Goal: Navigation & Orientation: Find specific page/section

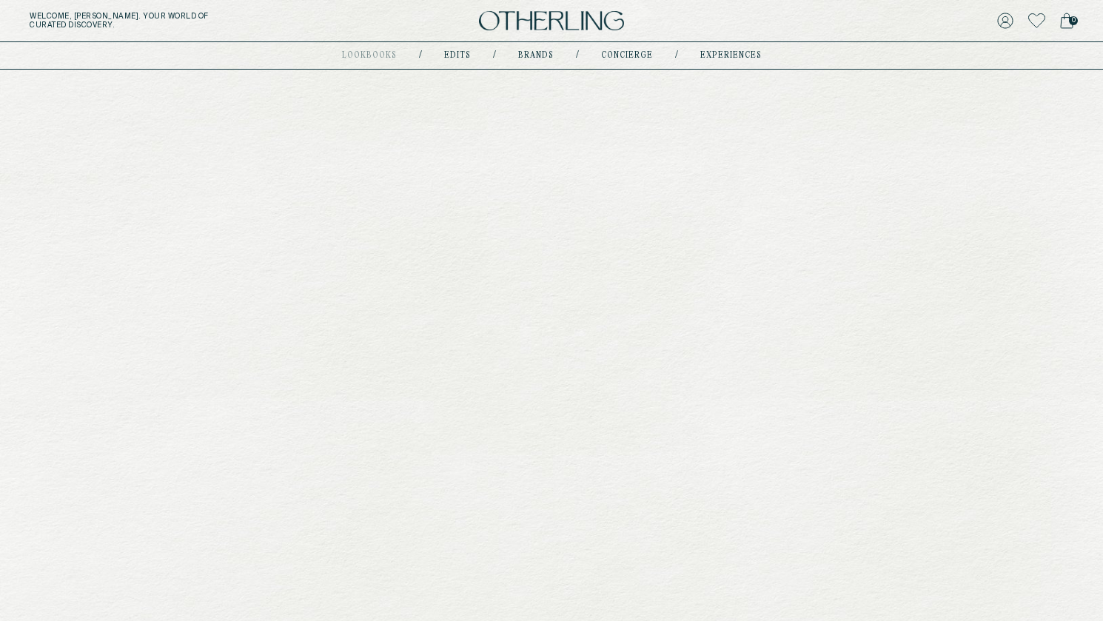
scroll to position [528, 0]
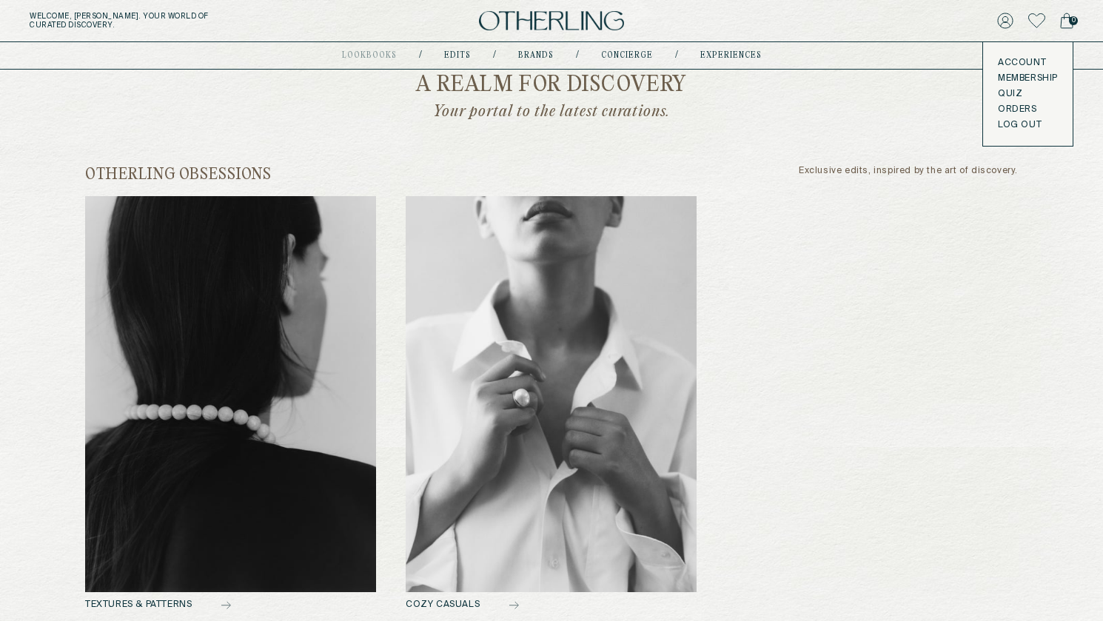
click at [1036, 23] on icon at bounding box center [1036, 20] width 17 height 15
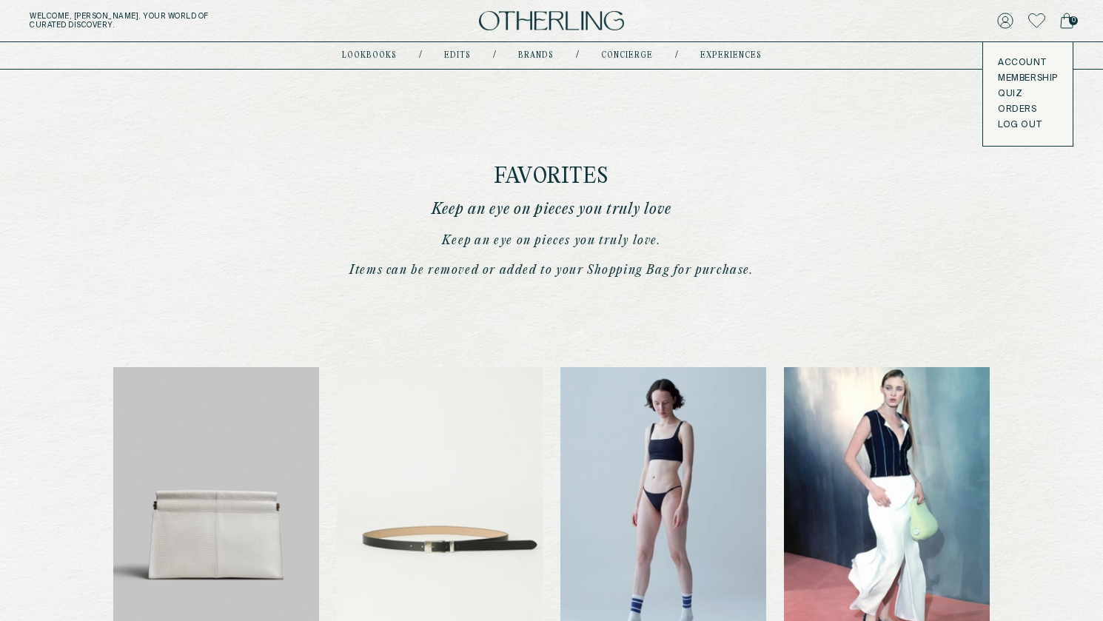
click at [1033, 19] on icon at bounding box center [1036, 20] width 17 height 15
click at [1039, 23] on icon at bounding box center [1036, 20] width 17 height 15
click at [1005, 21] on icon at bounding box center [1005, 21] width 16 height 16
click at [579, 28] on img at bounding box center [551, 21] width 145 height 20
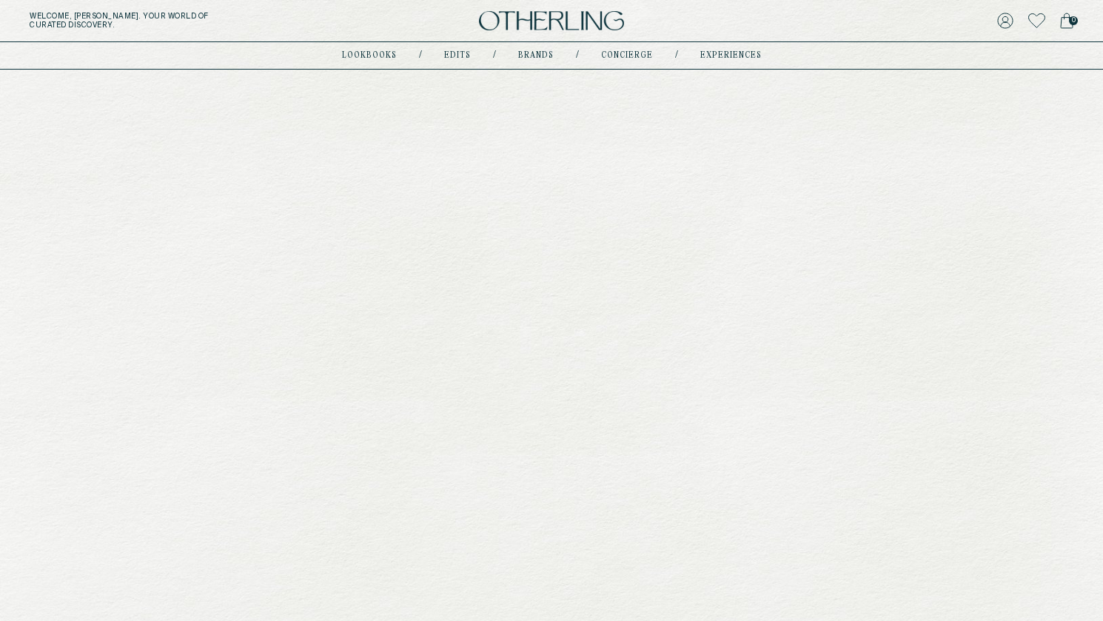
click at [1036, 21] on icon at bounding box center [1036, 20] width 17 height 15
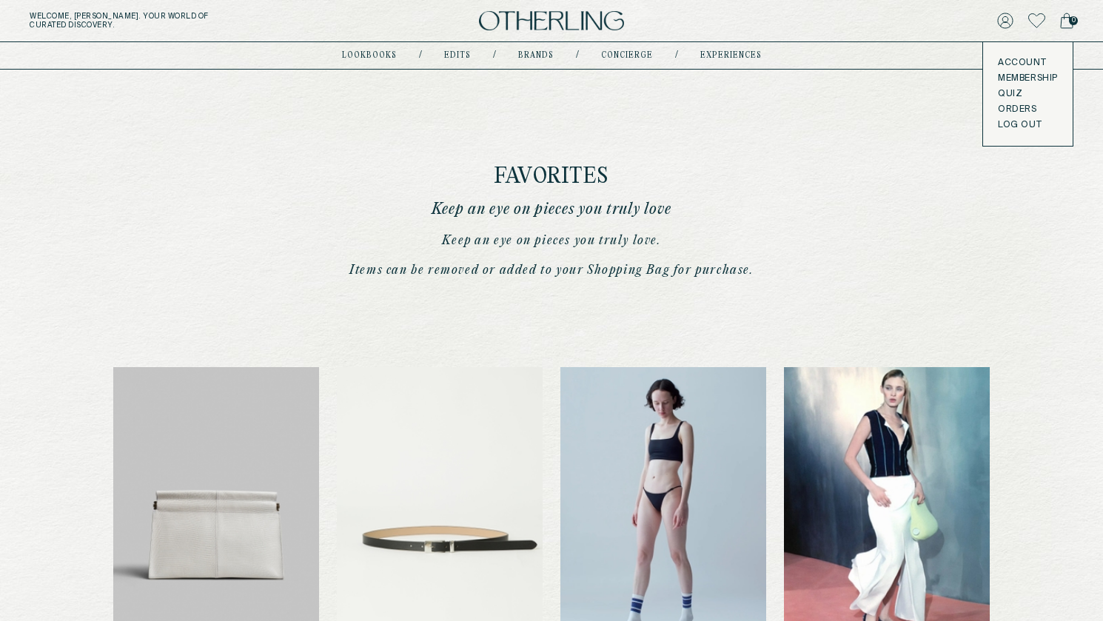
click at [1030, 124] on button "LOG OUT" at bounding box center [1020, 125] width 44 height 12
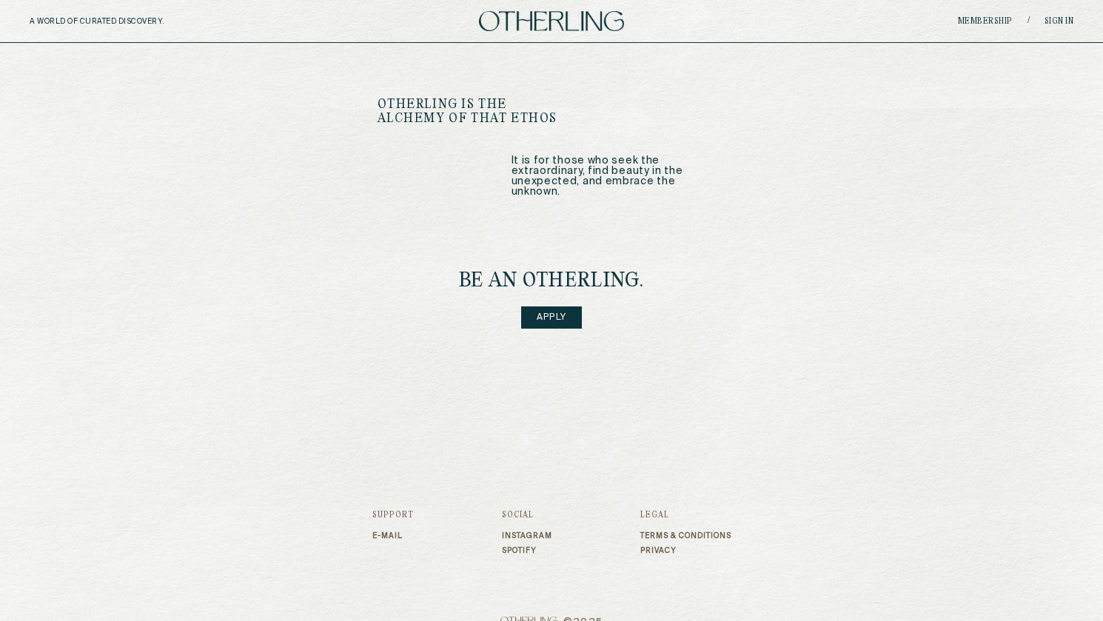
scroll to position [1842, 0]
click at [557, 307] on link "Apply" at bounding box center [551, 318] width 61 height 22
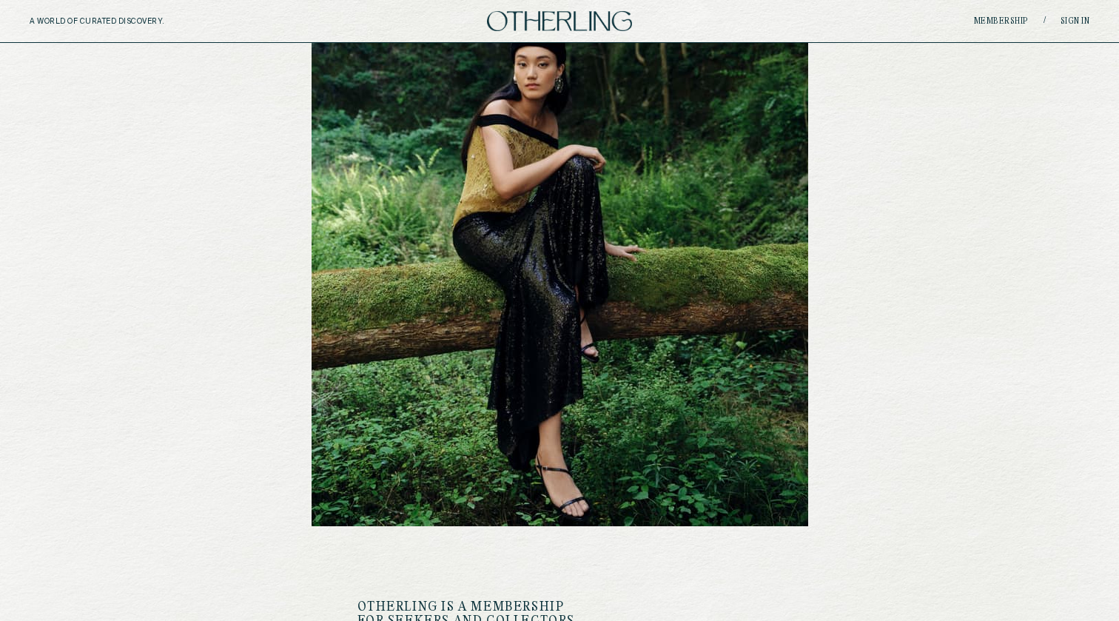
scroll to position [147, 0]
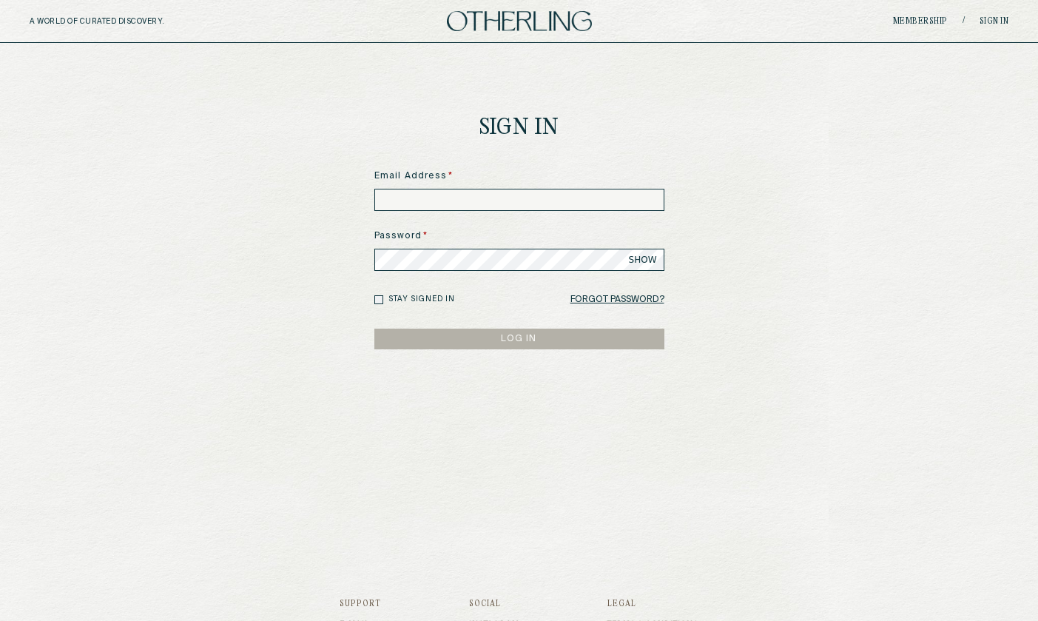
type input "**********"
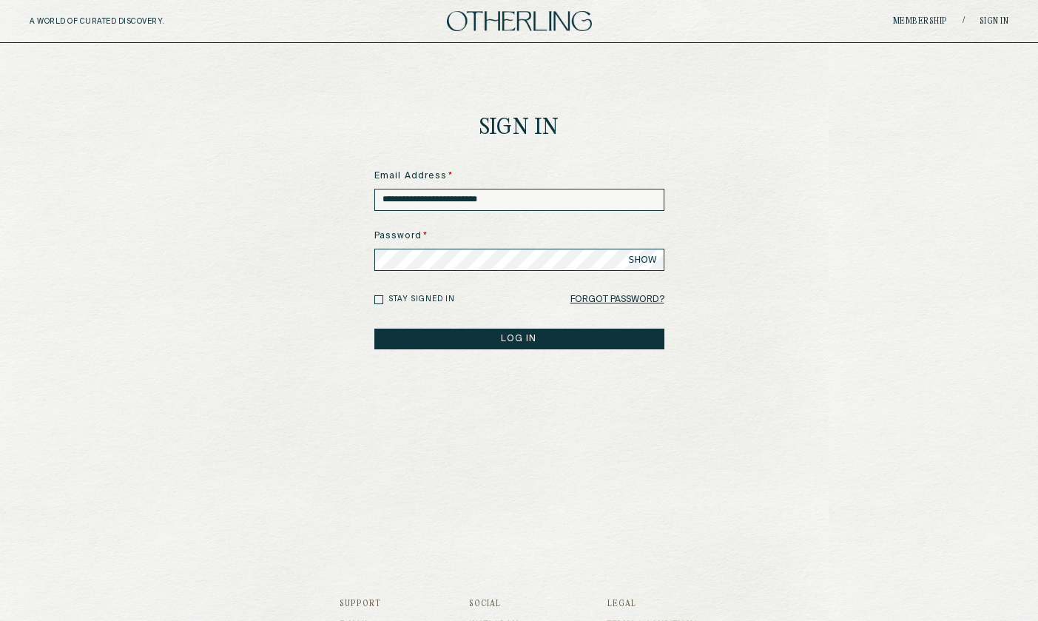
click at [502, 346] on button "LOG IN" at bounding box center [520, 339] width 290 height 21
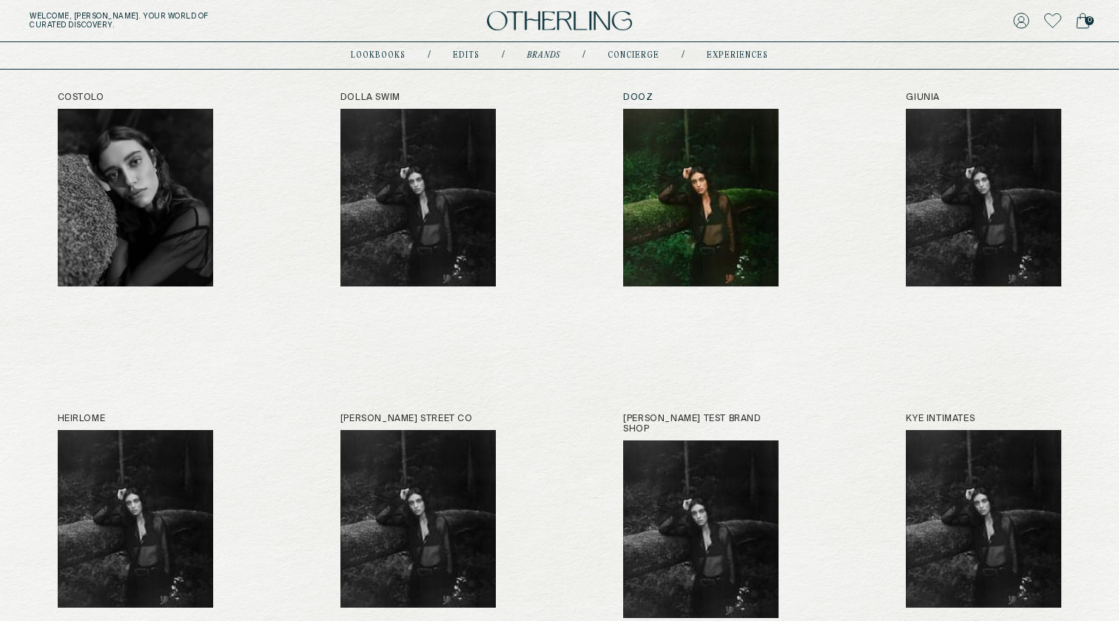
scroll to position [849, 0]
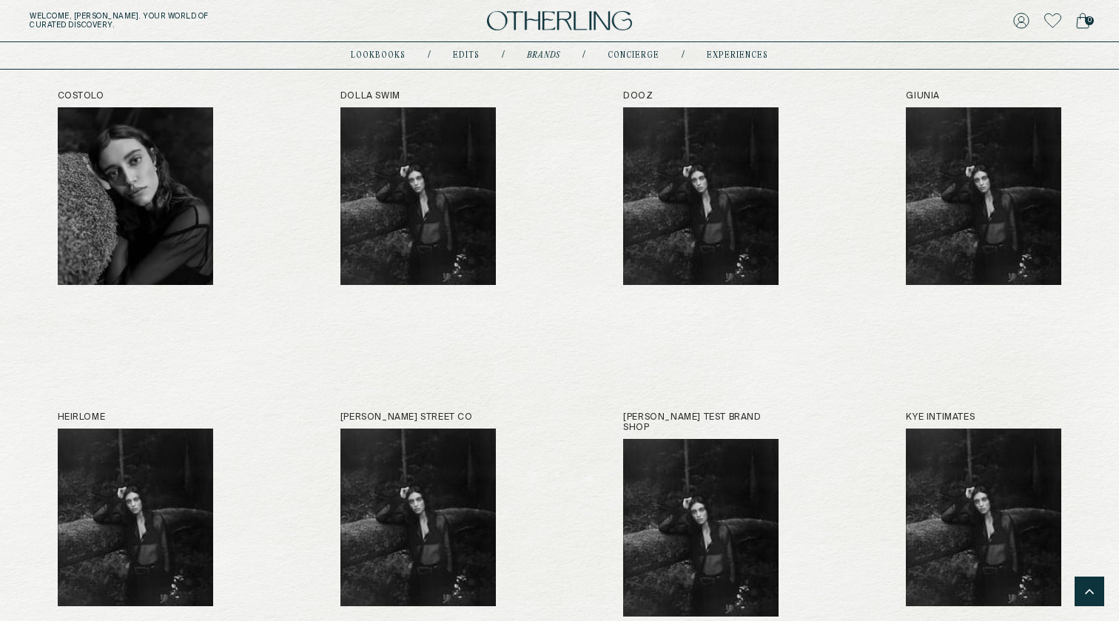
click at [896, 87] on div "[PERSON_NAME] Anemos B-low the Belt Bare Knitwear [PERSON_NAME] Beaufille By Wa…" at bounding box center [560, 348] width 1004 height 1821
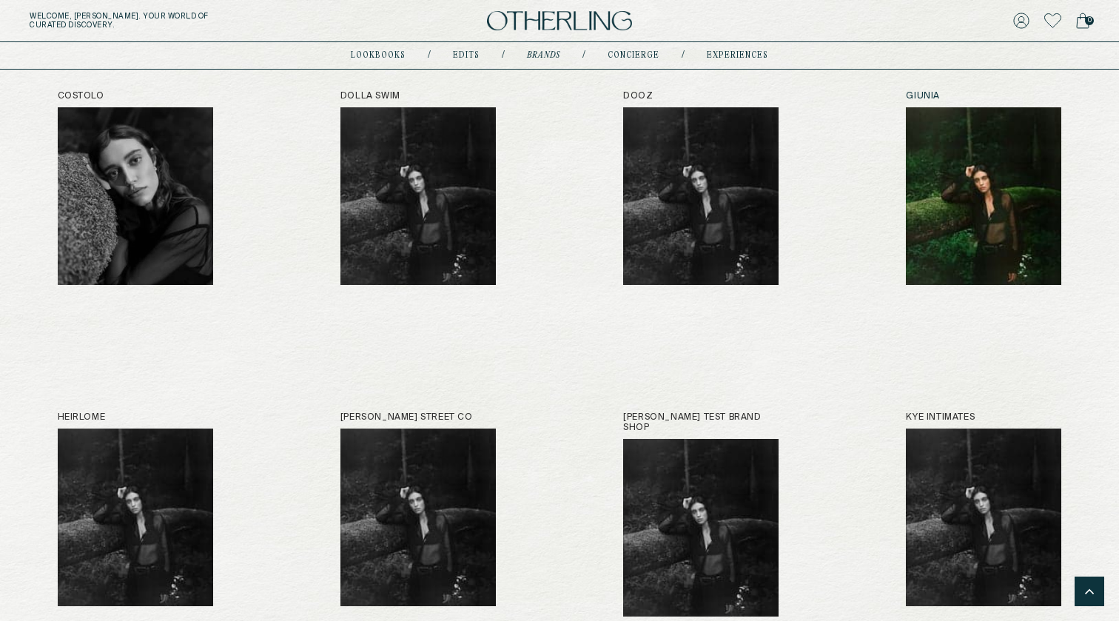
click at [917, 91] on h2 "Giunia" at bounding box center [983, 96] width 155 height 10
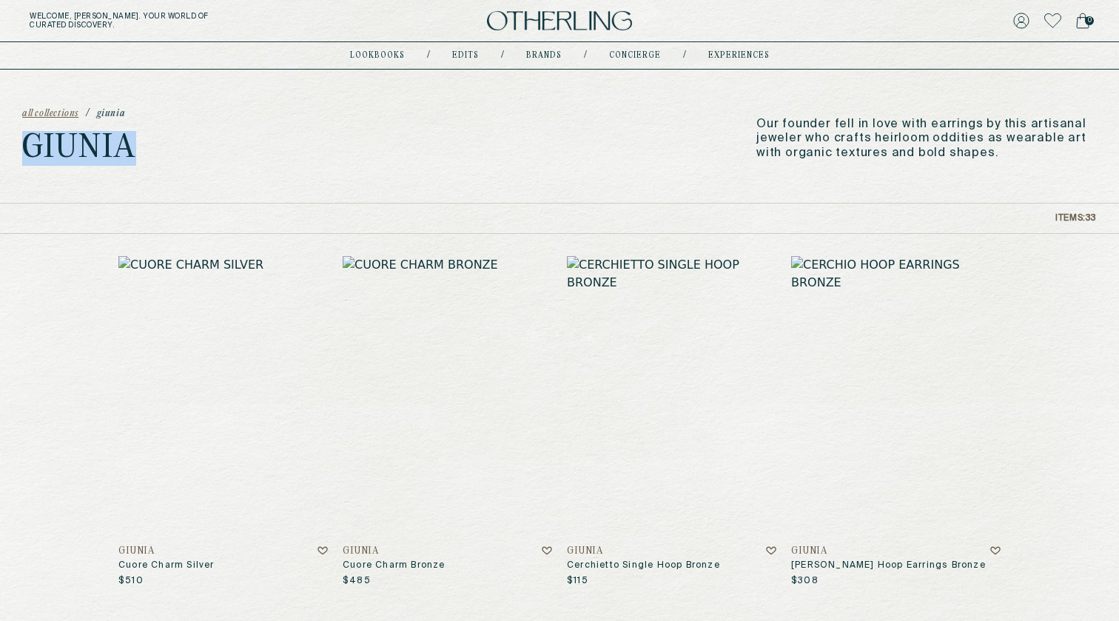
drag, startPoint x: 141, startPoint y: 145, endPoint x: 18, endPoint y: 145, distance: 122.9
click at [18, 145] on div "all collections / [PERSON_NAME] Our founder fell in love with earrings by this …" at bounding box center [559, 136] width 1119 height 133
copy h1 "Giunia"
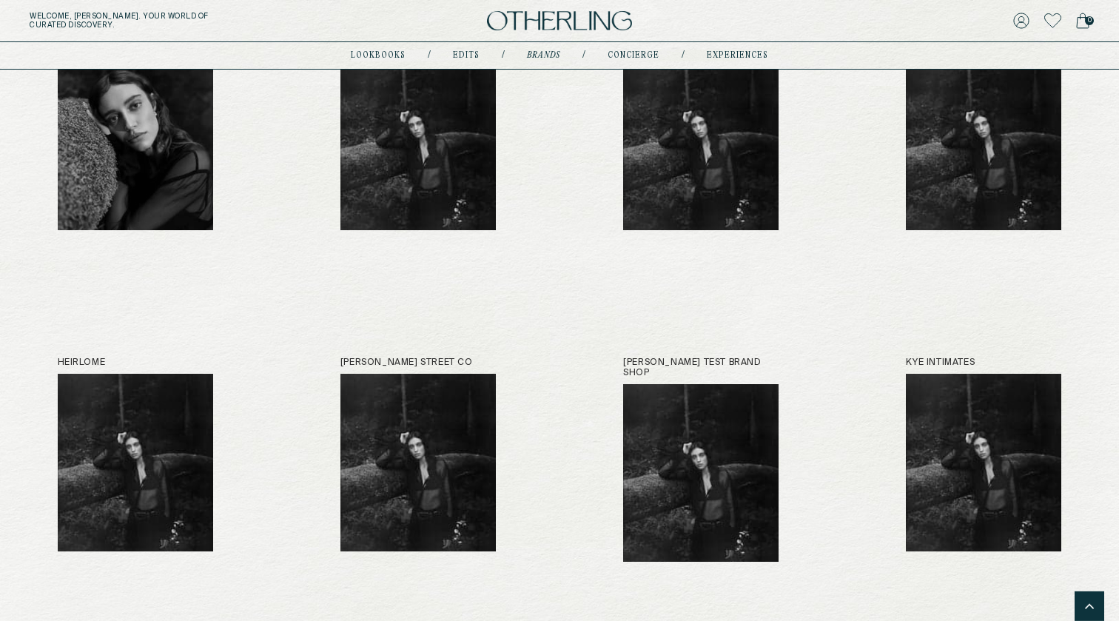
scroll to position [907, 0]
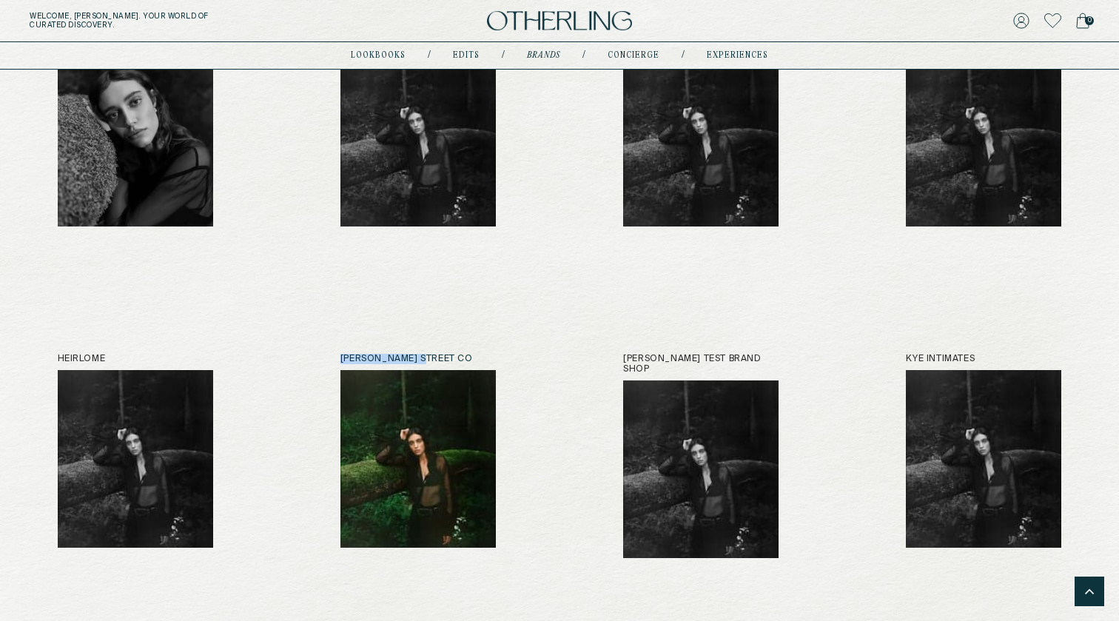
drag, startPoint x: 332, startPoint y: 340, endPoint x: 436, endPoint y: 355, distance: 105.4
click at [436, 355] on div "[PERSON_NAME] Anemos B-low the Belt Bare Knitwear [PERSON_NAME] Beaufille By Wa…" at bounding box center [560, 290] width 1004 height 1821
copy h2 "[PERSON_NAME] Street Co"
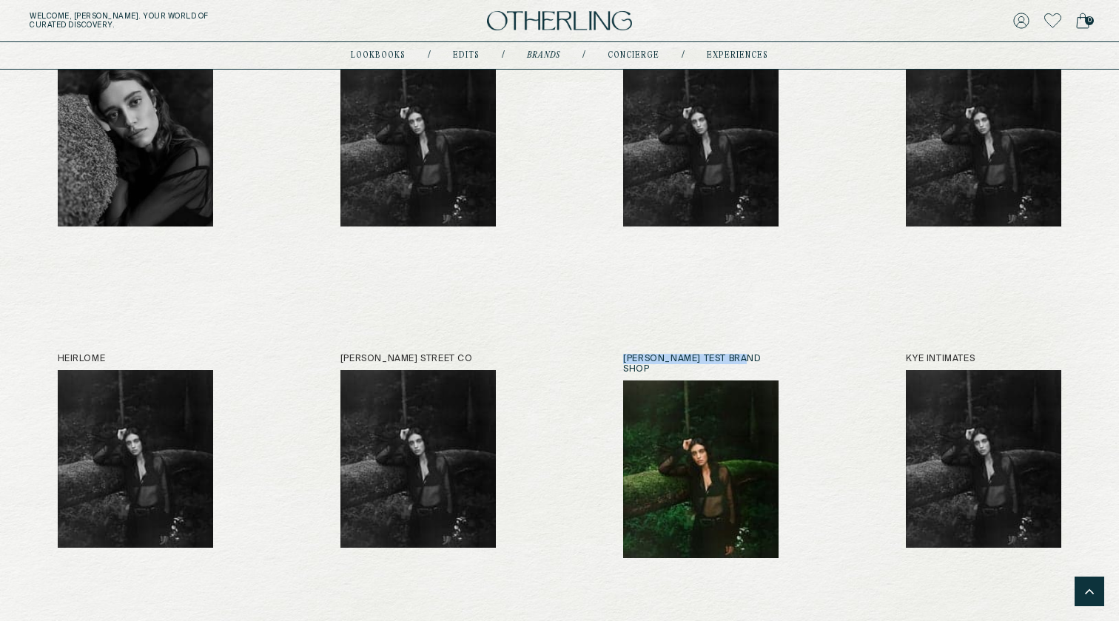
drag, startPoint x: 622, startPoint y: 344, endPoint x: 759, endPoint y: 346, distance: 137.7
click at [759, 346] on div "[PERSON_NAME] Anemos B-low the Belt Bare Knitwear [PERSON_NAME] Beaufille By Wa…" at bounding box center [560, 290] width 1004 height 1821
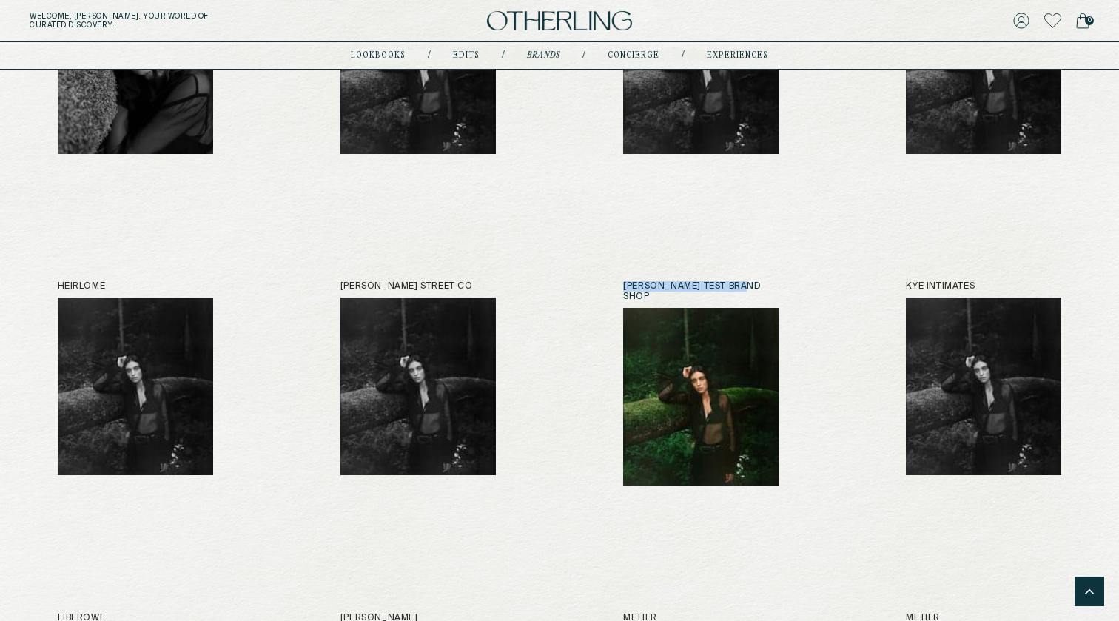
scroll to position [1011, 0]
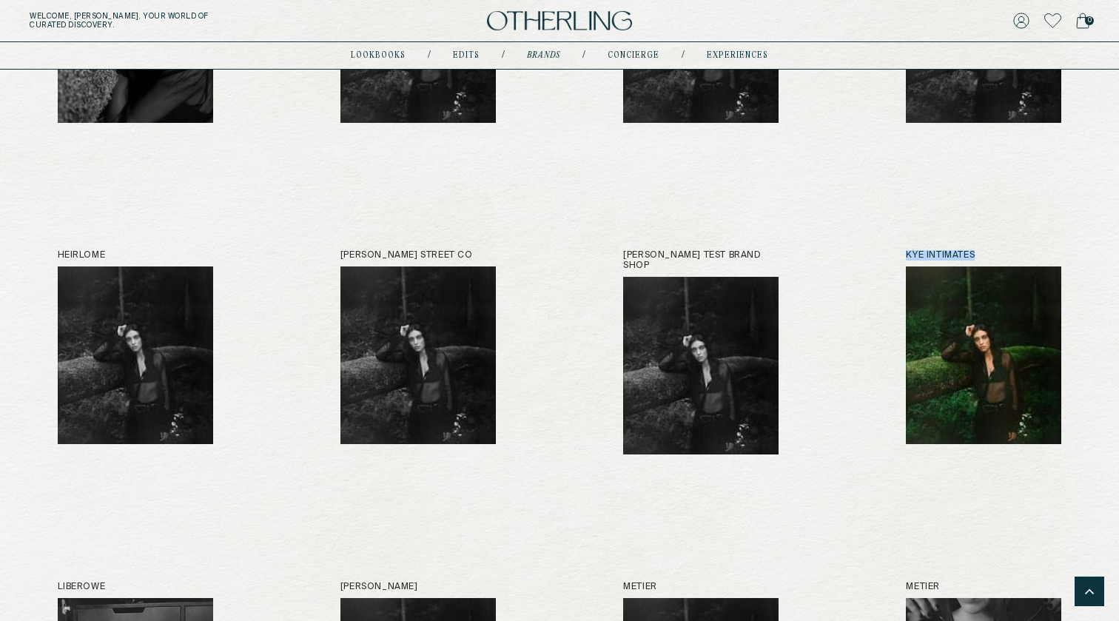
drag, startPoint x: 902, startPoint y: 242, endPoint x: 982, endPoint y: 244, distance: 80.7
click at [982, 244] on div "[PERSON_NAME] Anemos B-low the Belt Bare Knitwear [PERSON_NAME] Beaufille By Wa…" at bounding box center [560, 186] width 1004 height 1821
copy h2 "Kye Intimates"
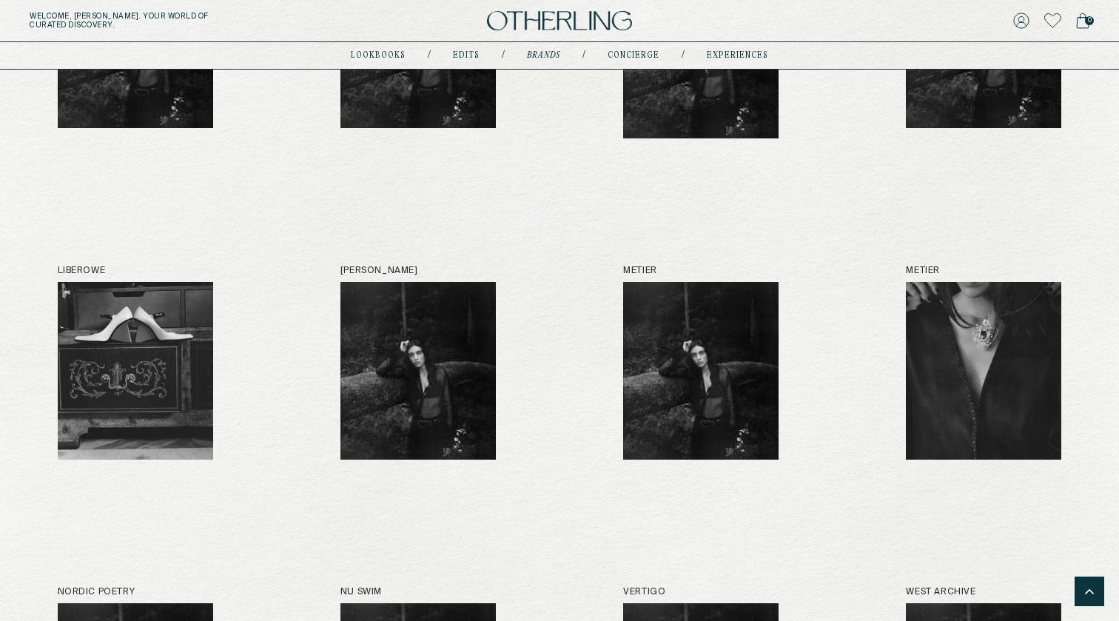
scroll to position [1326, 0]
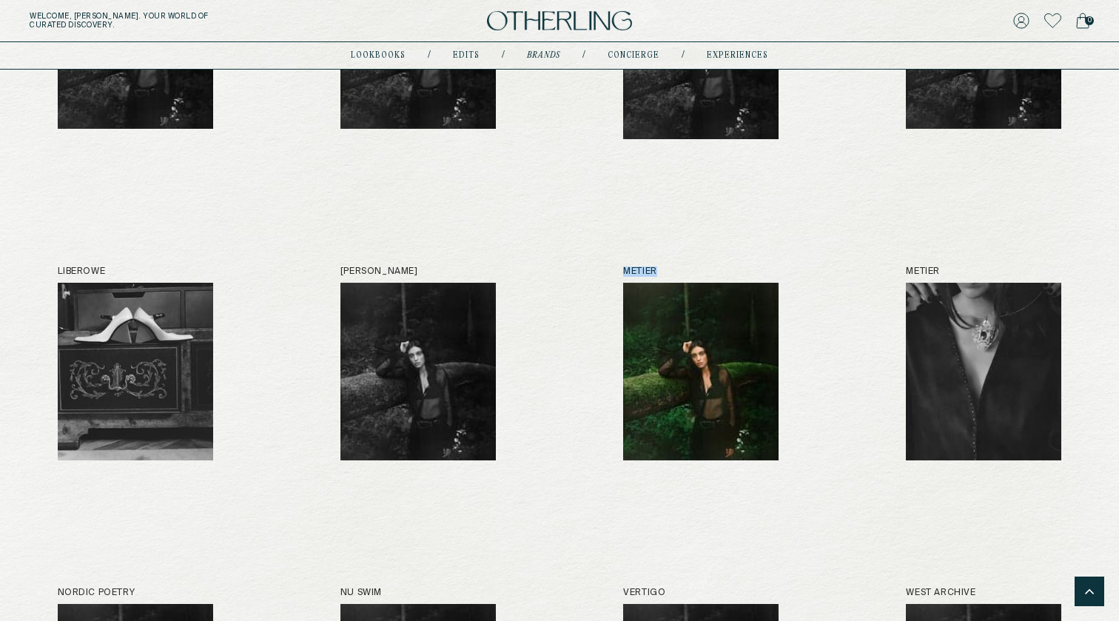
drag, startPoint x: 622, startPoint y: 249, endPoint x: 661, endPoint y: 253, distance: 39.4
copy h2 "Metier"
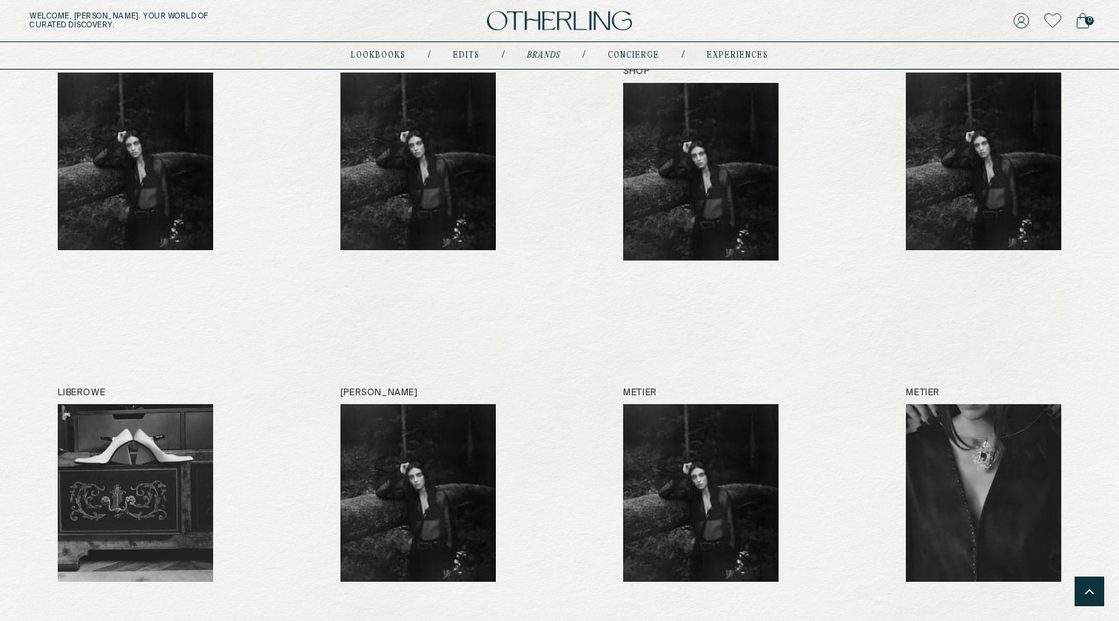
scroll to position [1113, 0]
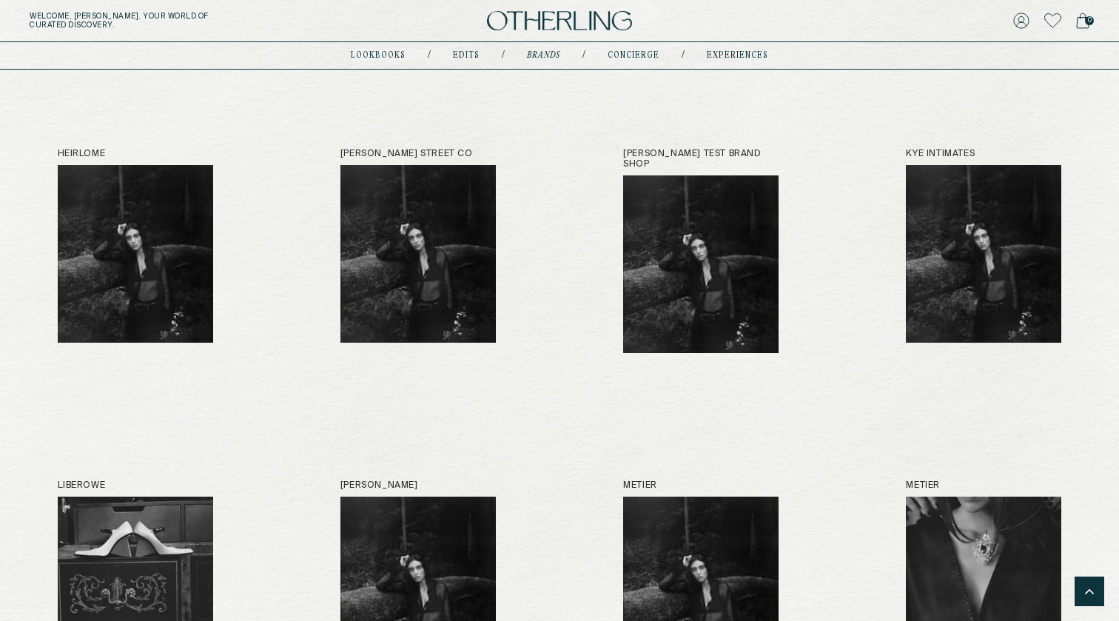
click at [586, 21] on img at bounding box center [559, 21] width 145 height 20
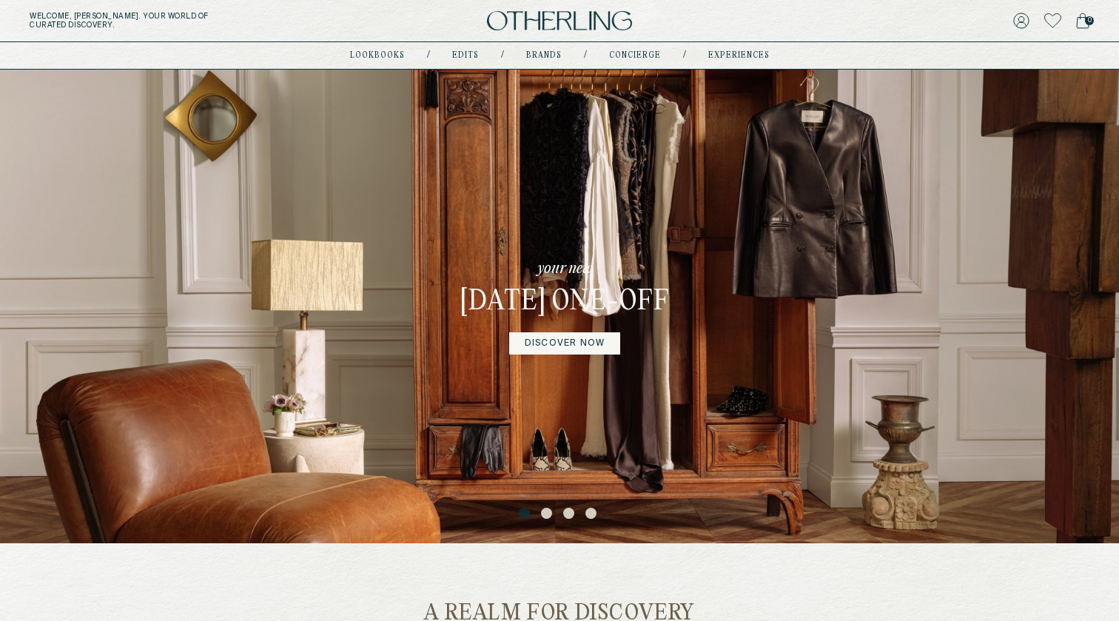
click at [550, 514] on button "2" at bounding box center [548, 515] width 15 height 15
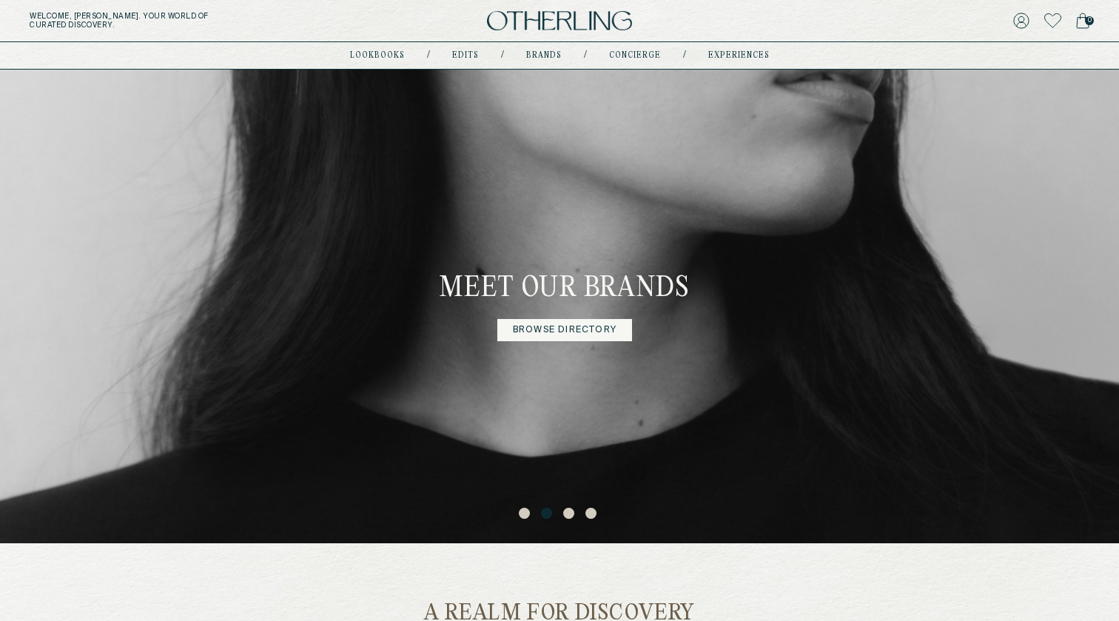
click at [571, 513] on button "3" at bounding box center [570, 515] width 15 height 15
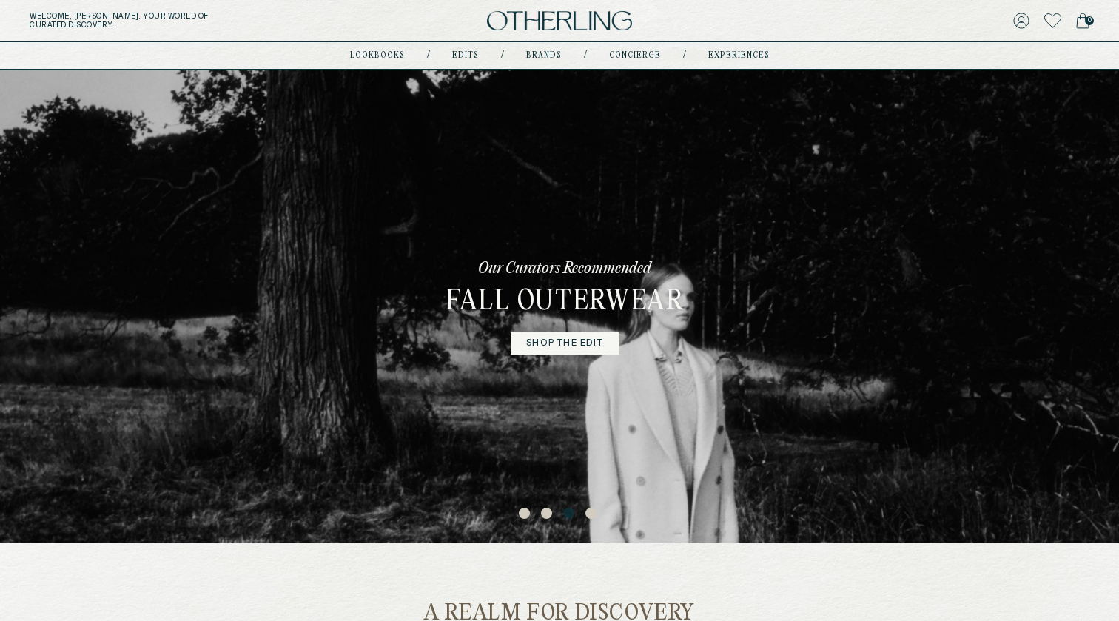
click at [591, 513] on button "4" at bounding box center [592, 515] width 15 height 15
click at [599, 514] on button "4" at bounding box center [592, 515] width 15 height 15
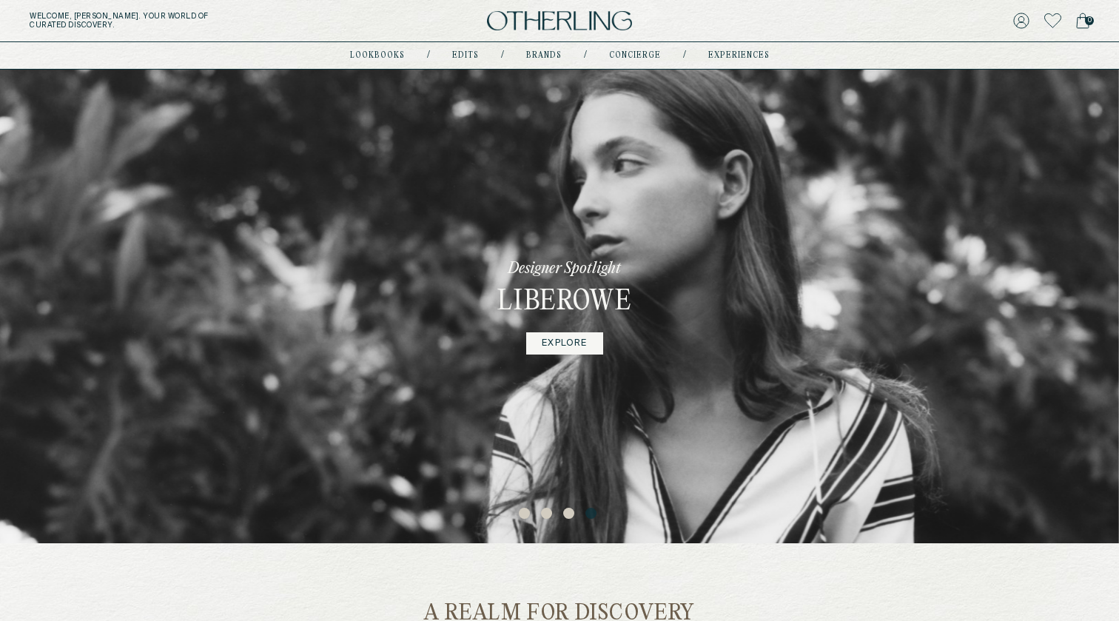
click at [546, 513] on button "2" at bounding box center [548, 515] width 15 height 15
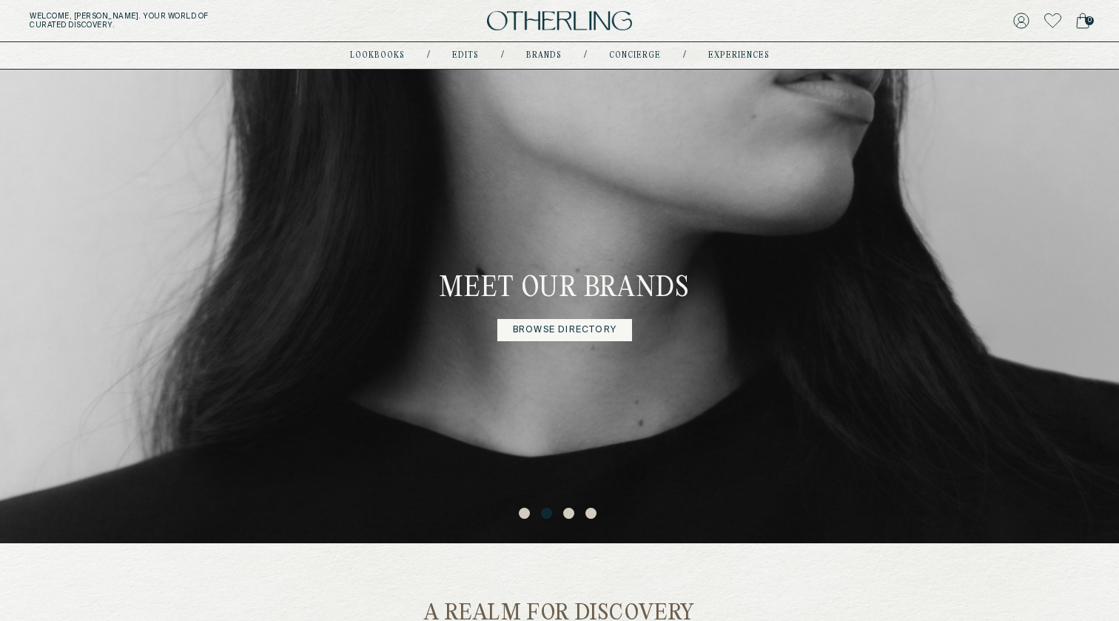
click at [522, 512] on button "1" at bounding box center [526, 515] width 15 height 15
click at [527, 512] on button "1" at bounding box center [526, 515] width 15 height 15
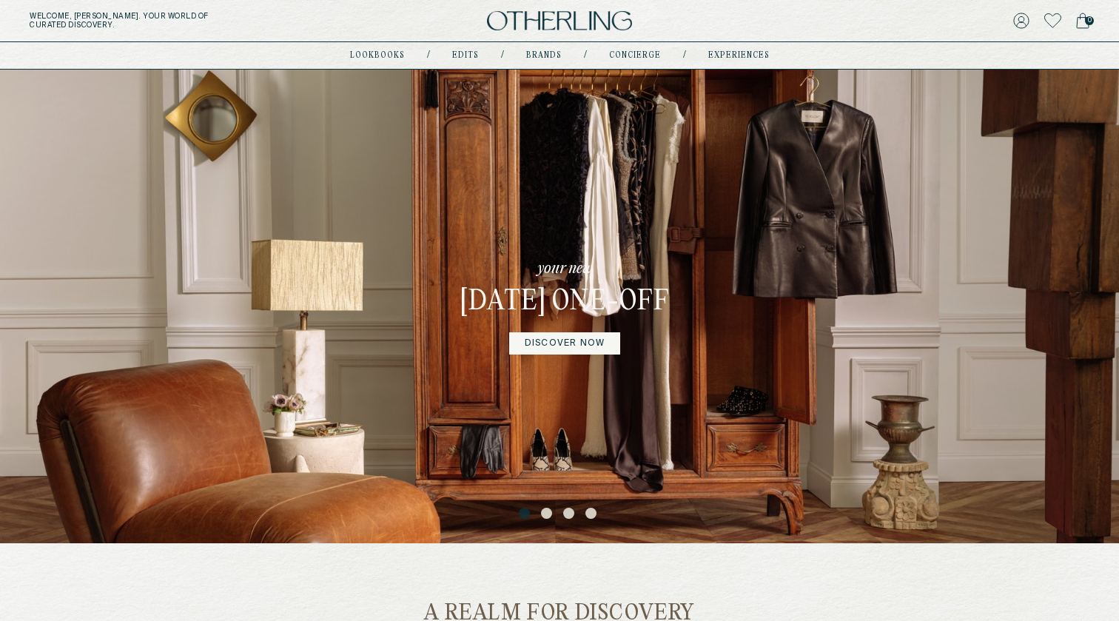
click at [551, 514] on button "2" at bounding box center [548, 515] width 15 height 15
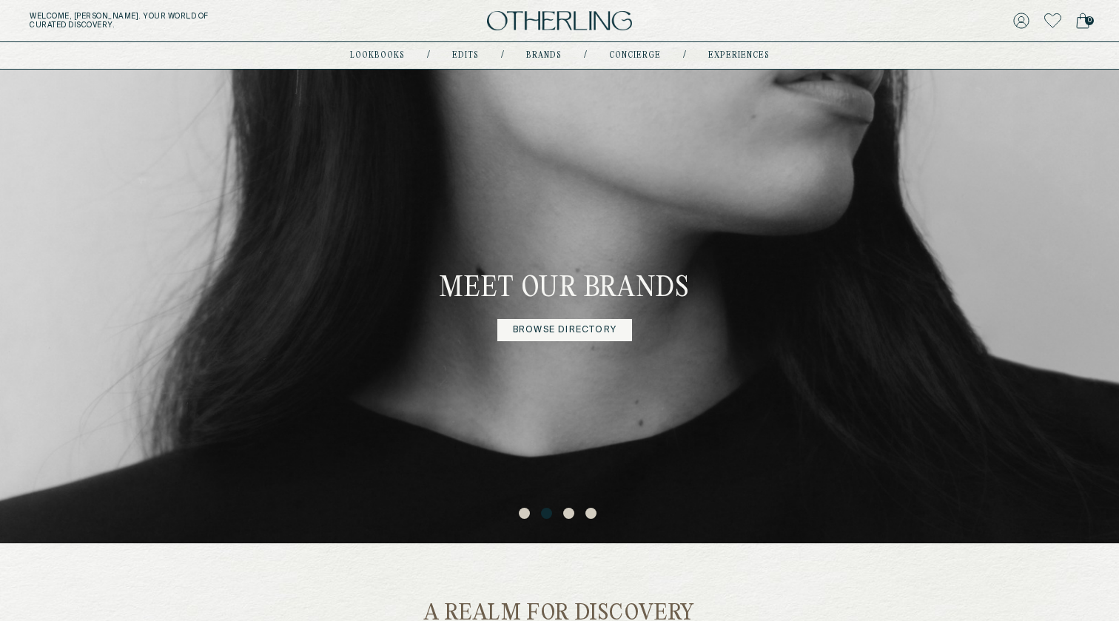
click at [567, 514] on button "3" at bounding box center [570, 515] width 15 height 15
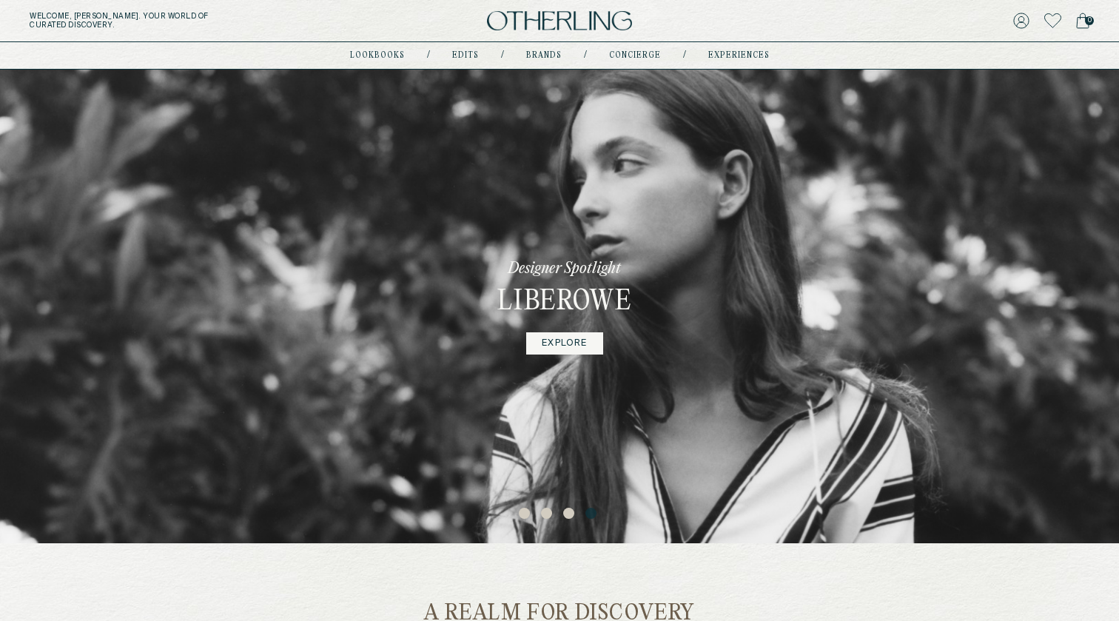
click at [591, 513] on button "4" at bounding box center [592, 515] width 15 height 15
click at [525, 511] on button "1" at bounding box center [526, 515] width 15 height 15
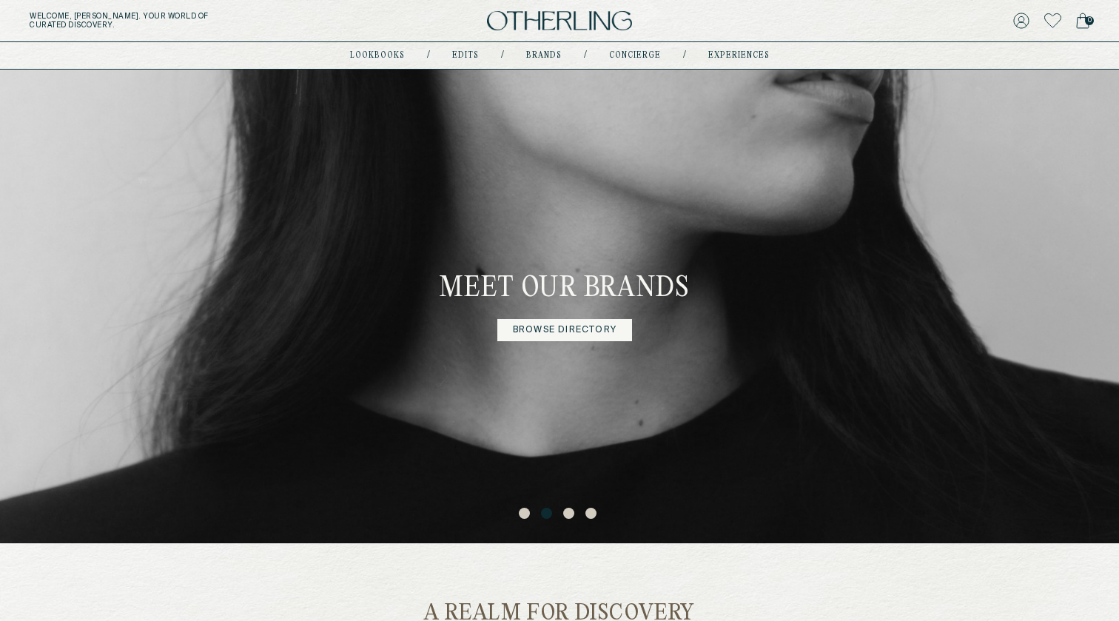
click at [526, 516] on button "1" at bounding box center [526, 515] width 15 height 15
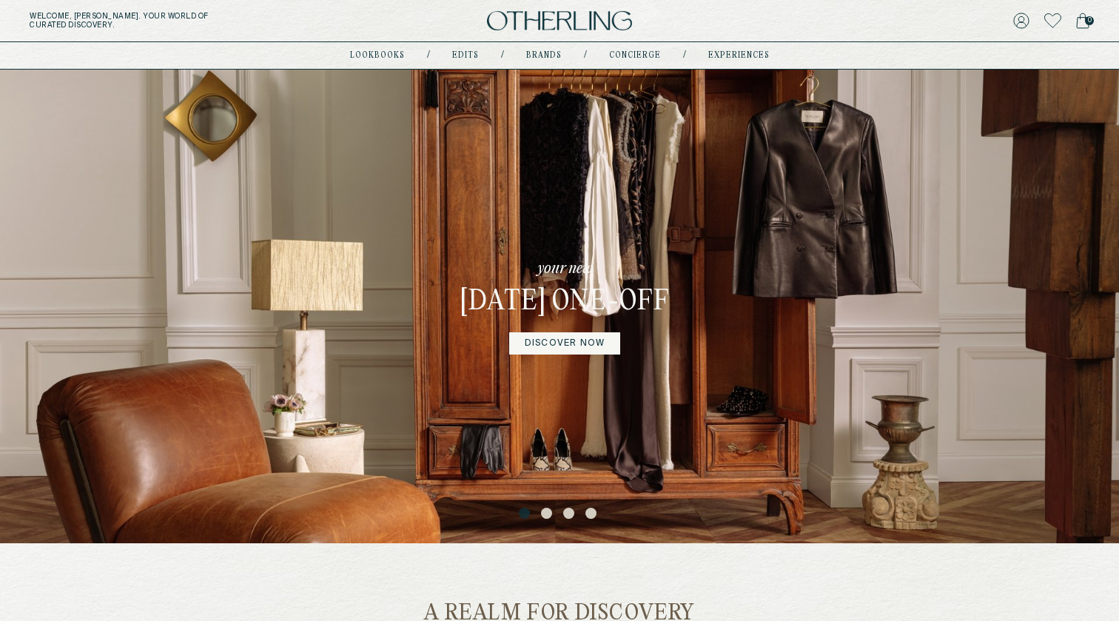
click at [546, 511] on button "2" at bounding box center [548, 515] width 15 height 15
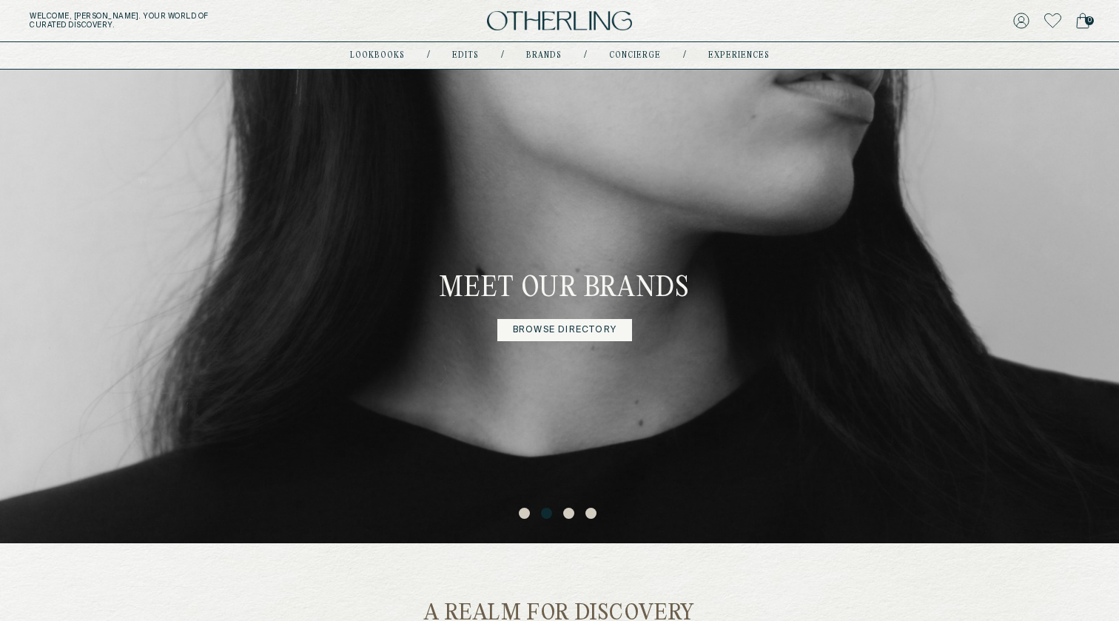
click at [567, 513] on button "3" at bounding box center [570, 515] width 15 height 15
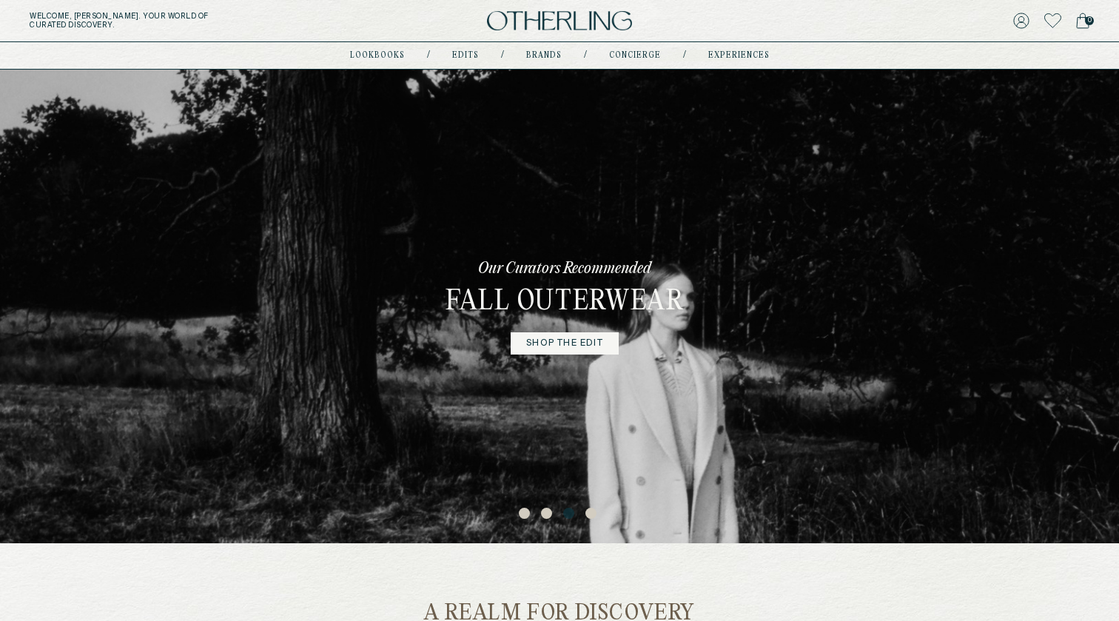
click at [589, 514] on button "4" at bounding box center [592, 515] width 15 height 15
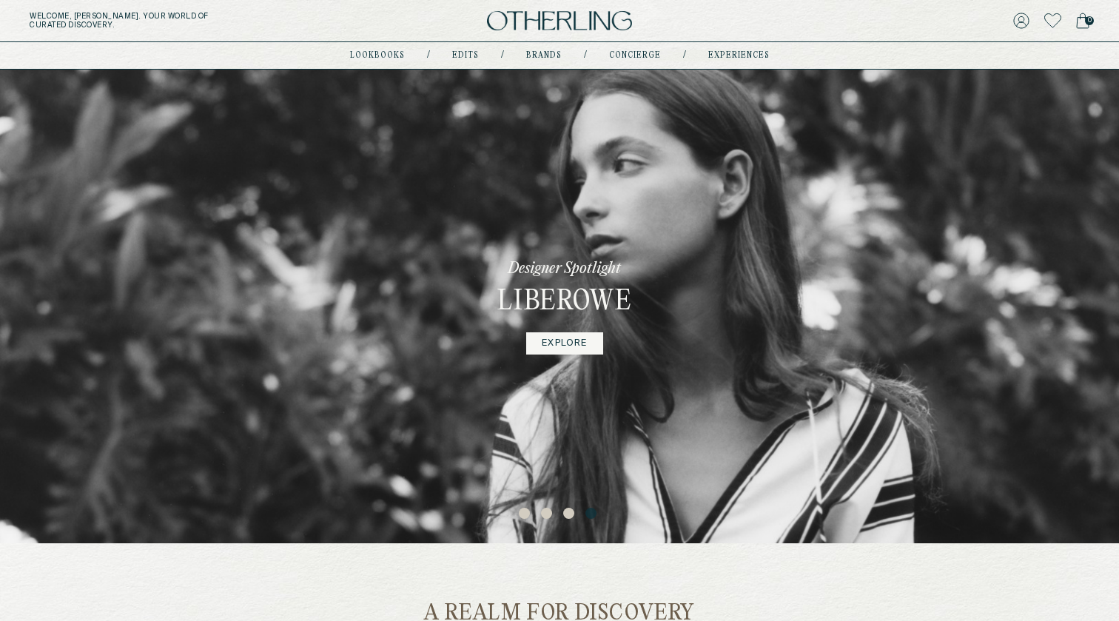
click at [551, 514] on button "2" at bounding box center [548, 515] width 15 height 15
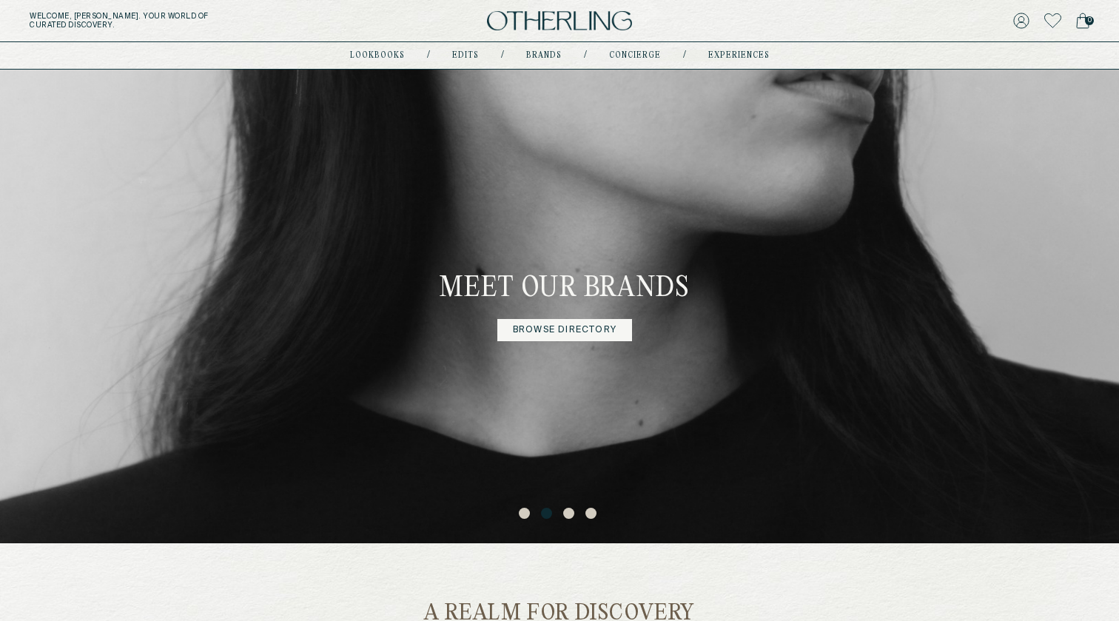
click at [567, 514] on button "3" at bounding box center [570, 515] width 15 height 15
